Goal: Task Accomplishment & Management: Manage account settings

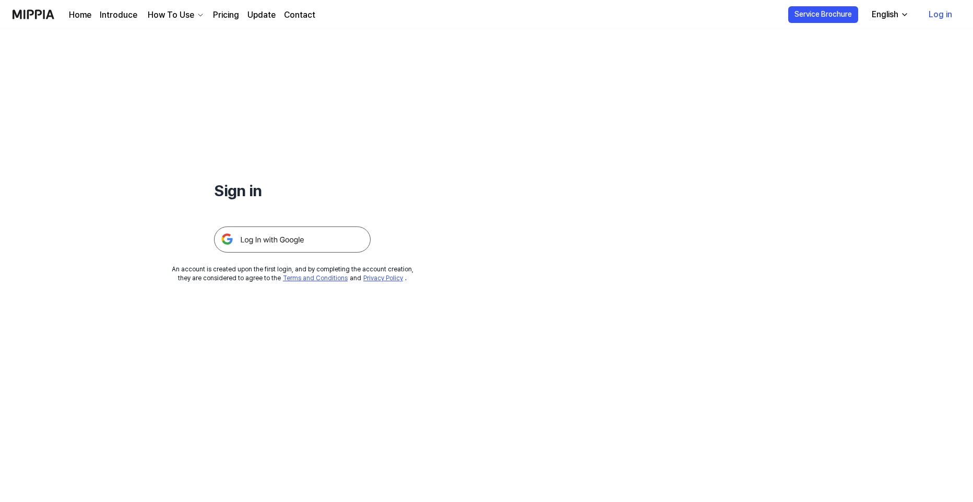
click at [271, 236] on img at bounding box center [292, 240] width 157 height 26
